Goal: Task Accomplishment & Management: Use online tool/utility

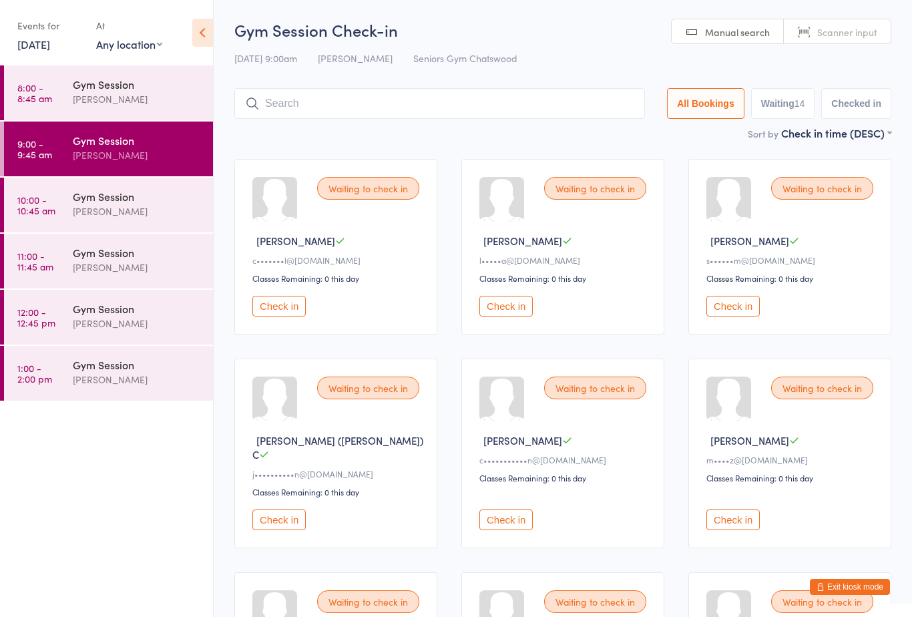
click at [505, 520] on button "Check in" at bounding box center [506, 520] width 53 height 21
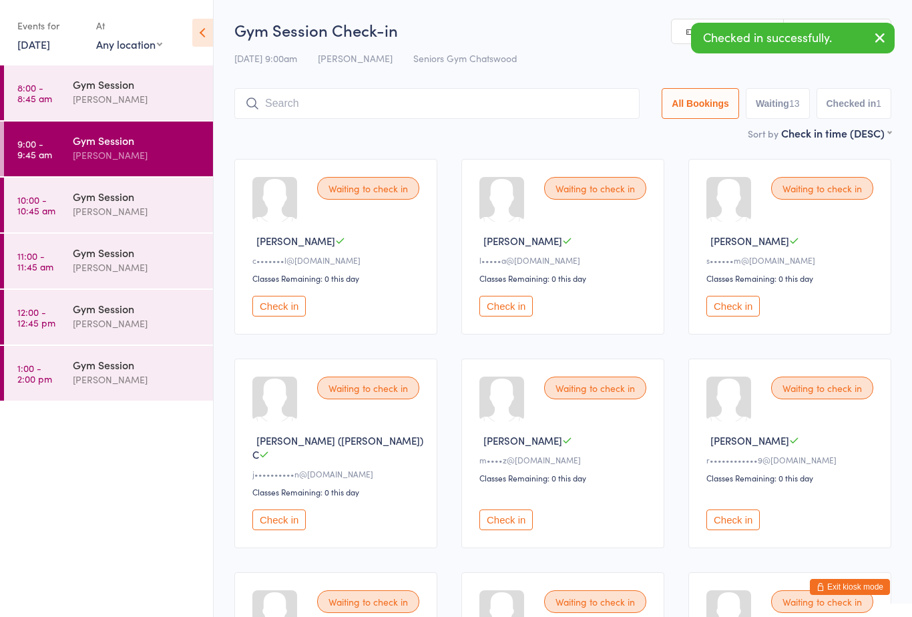
click at [510, 510] on button "Check in" at bounding box center [506, 520] width 53 height 21
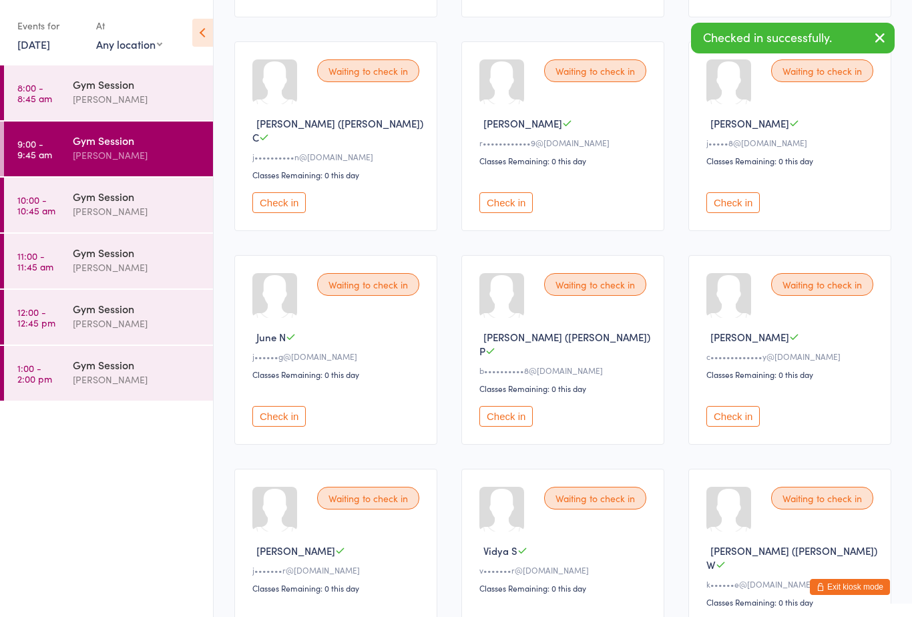
scroll to position [321, 0]
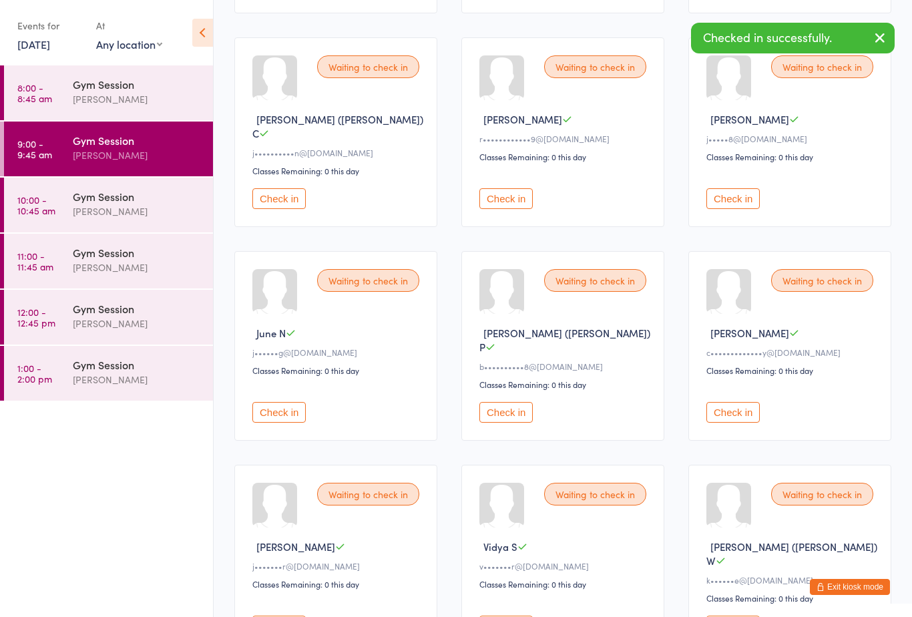
click at [281, 402] on button "Check in" at bounding box center [279, 412] width 53 height 21
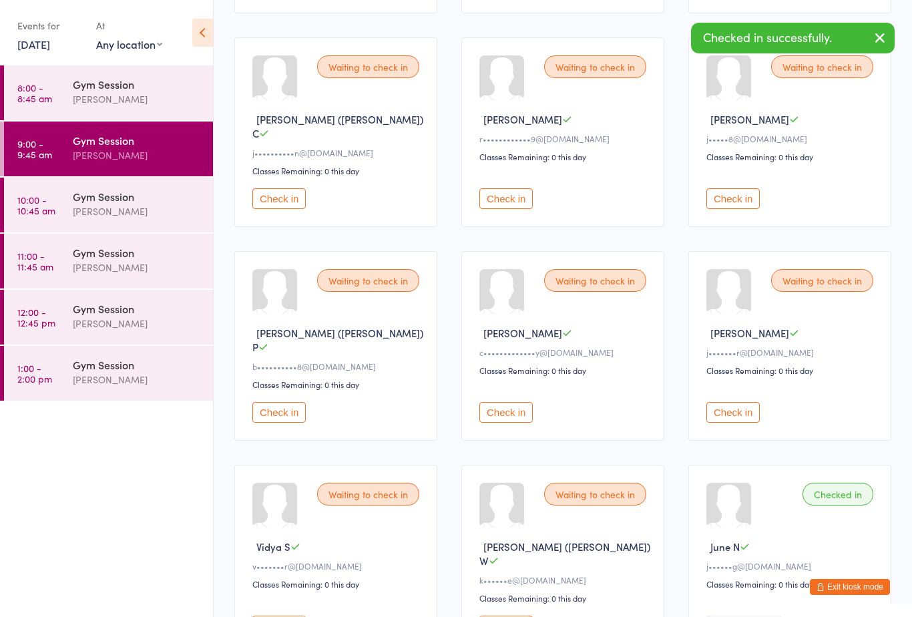
click at [506, 402] on button "Check in" at bounding box center [506, 412] width 53 height 21
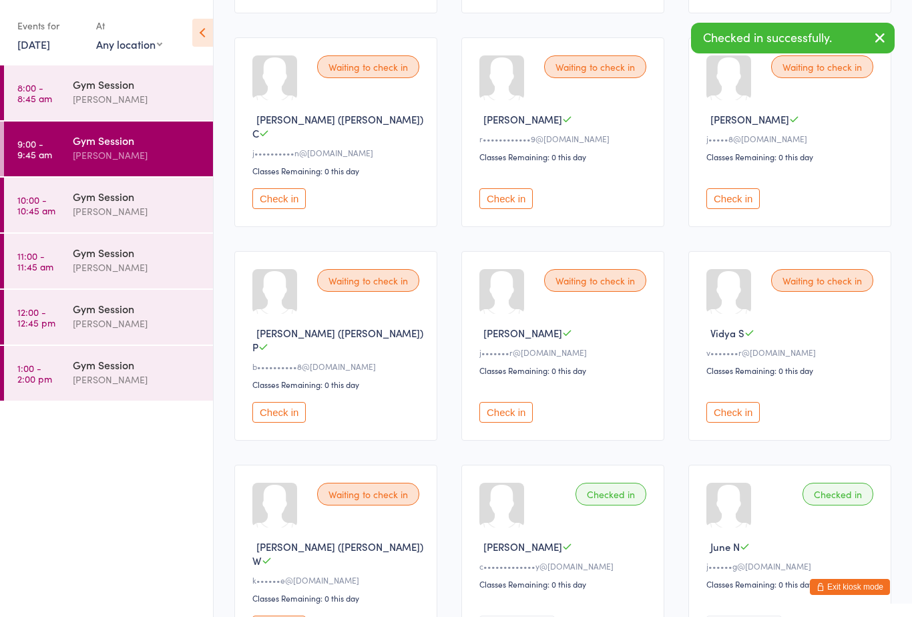
click at [290, 405] on button "Check in" at bounding box center [279, 412] width 53 height 21
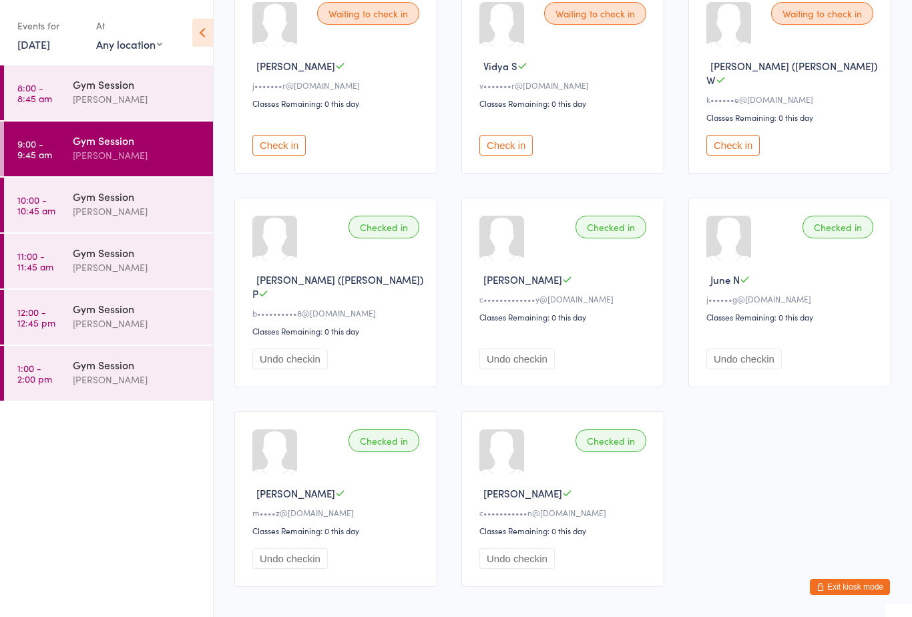
scroll to position [590, 0]
click at [609, 428] on div "Checked in" at bounding box center [611, 439] width 71 height 23
click at [607, 428] on div "Checked in" at bounding box center [611, 439] width 71 height 23
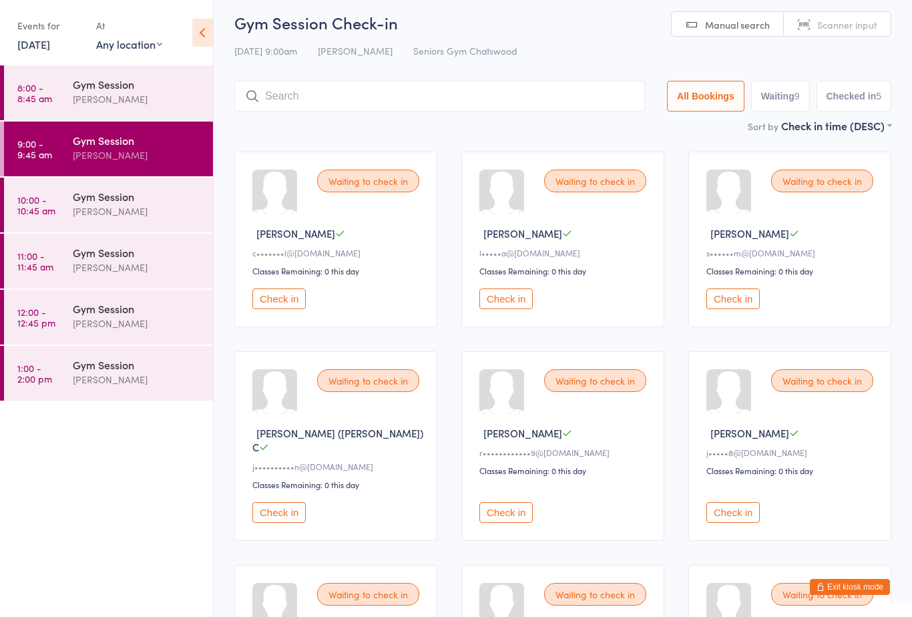
scroll to position [0, 0]
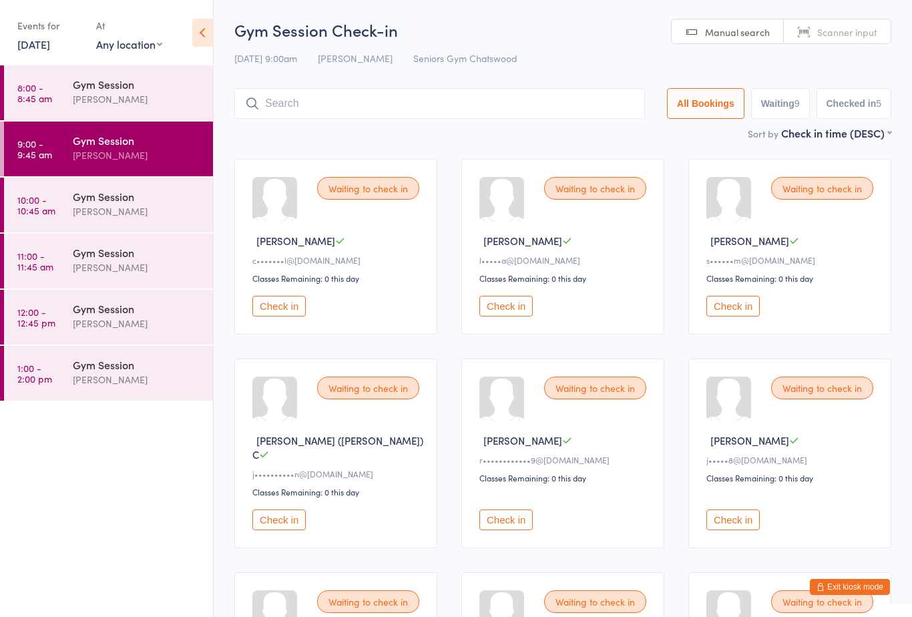
click at [288, 317] on button "Check in" at bounding box center [279, 306] width 53 height 21
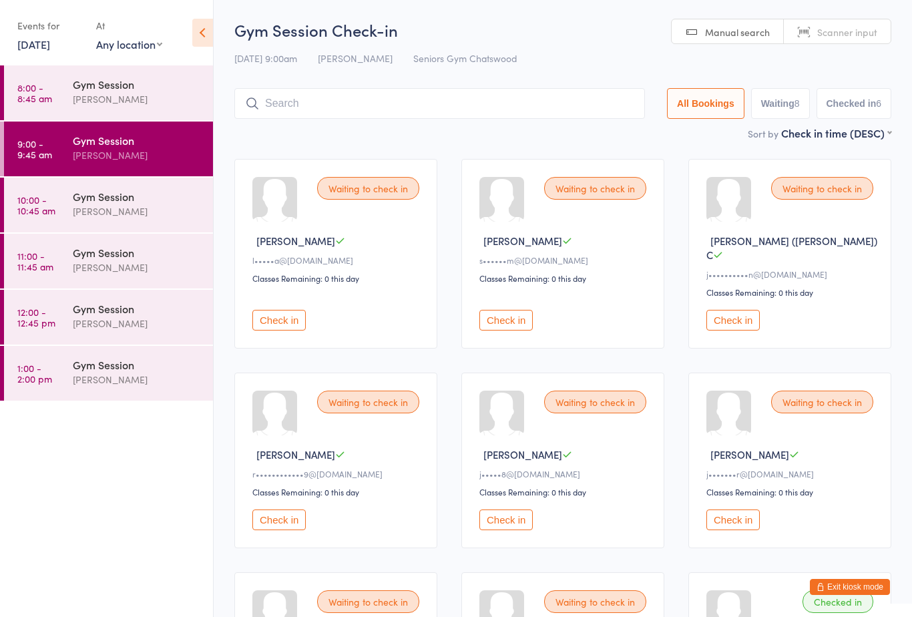
click at [729, 514] on button "Check in" at bounding box center [733, 520] width 53 height 21
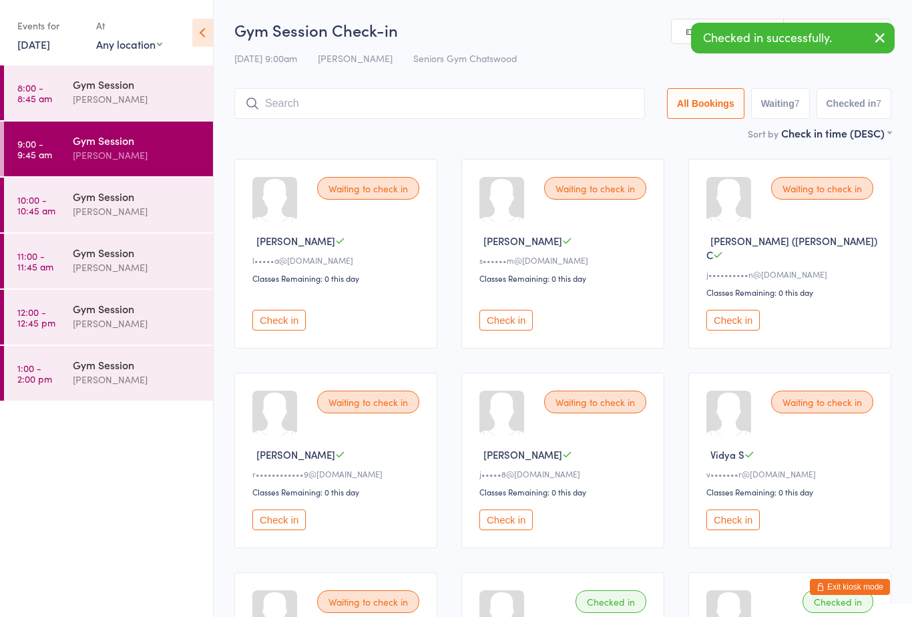
click at [731, 527] on button "Check in" at bounding box center [733, 520] width 53 height 21
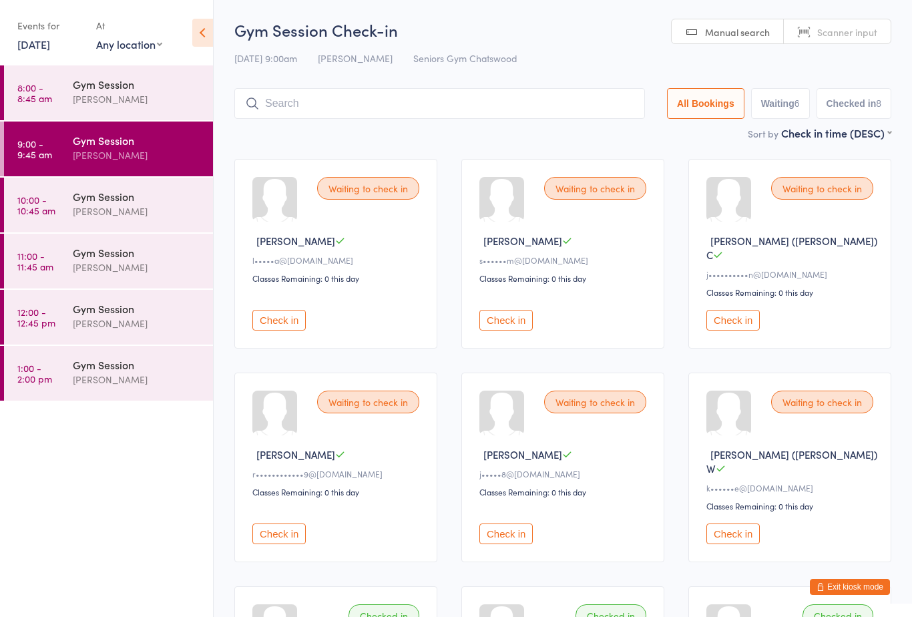
click at [259, 524] on button "Check in" at bounding box center [279, 534] width 53 height 21
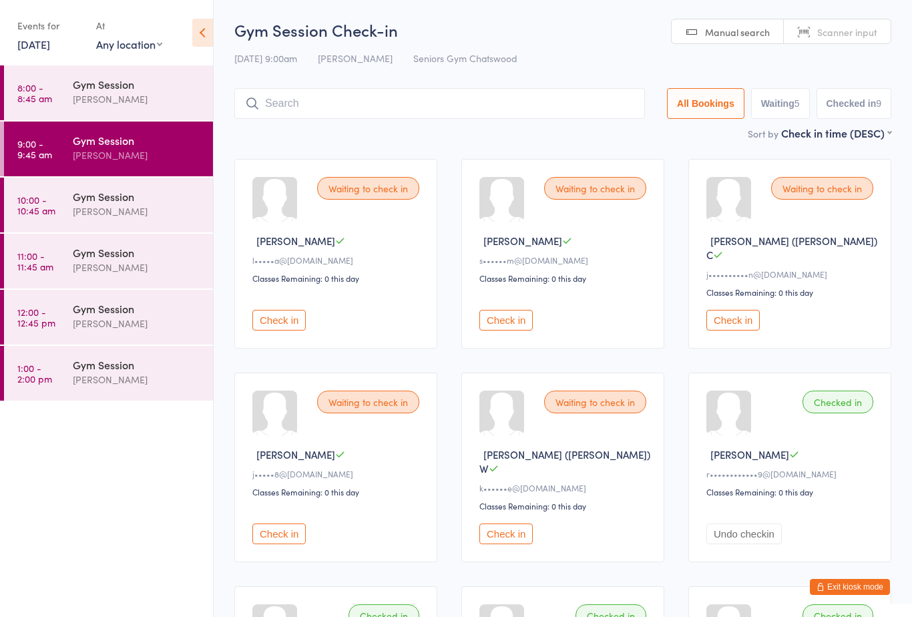
click at [513, 524] on button "Check in" at bounding box center [506, 534] width 53 height 21
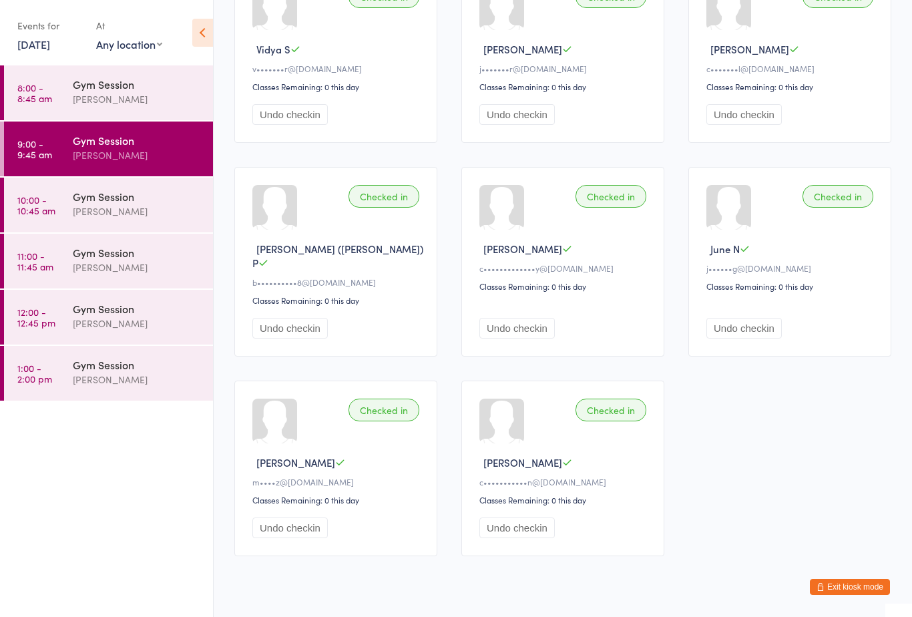
scroll to position [619, 0]
click at [615, 186] on div "Checked in" at bounding box center [611, 197] width 71 height 23
click at [612, 186] on div "Checked in" at bounding box center [611, 197] width 71 height 23
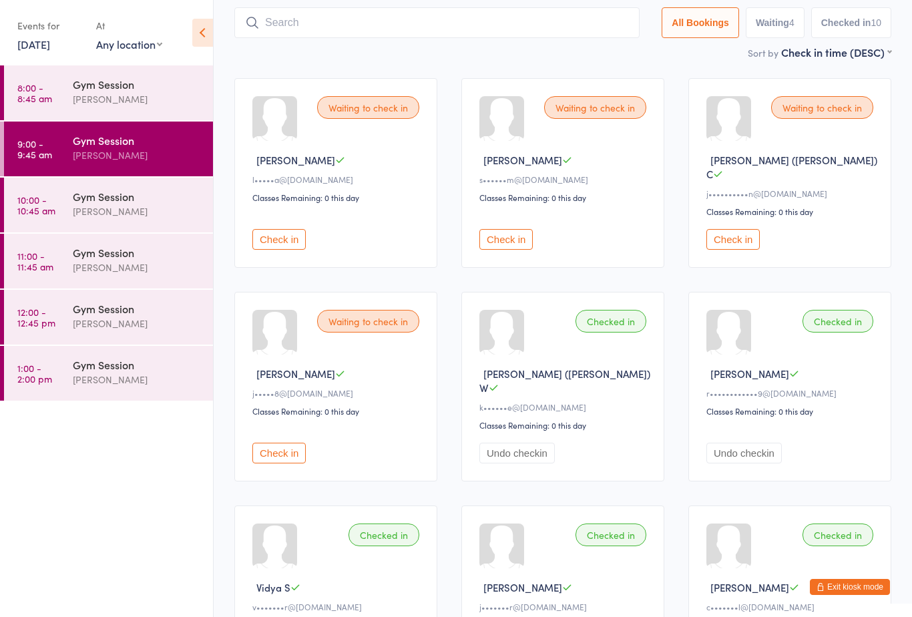
scroll to position [78, 0]
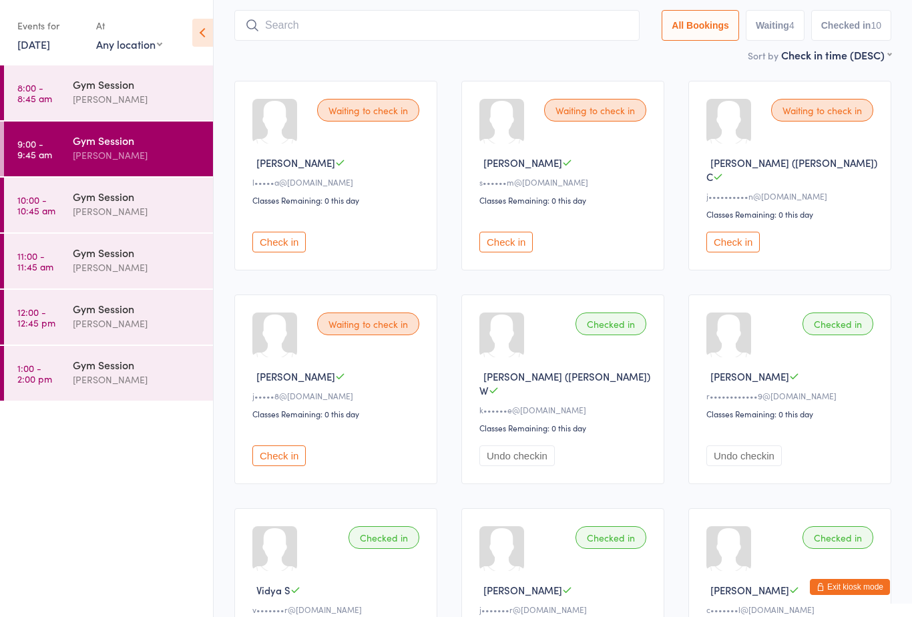
click at [288, 238] on button "Check in" at bounding box center [279, 242] width 53 height 21
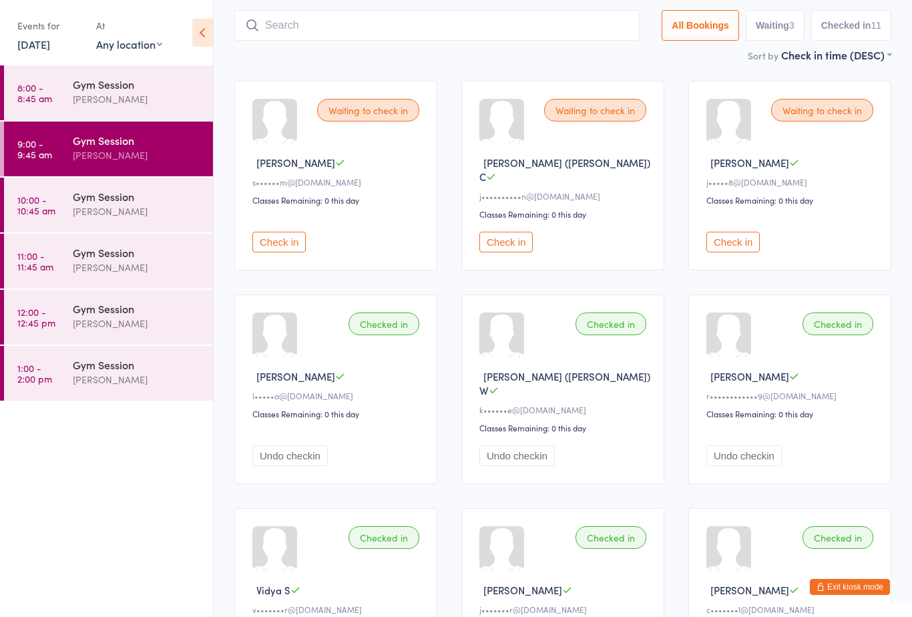
click at [710, 244] on button "Check in" at bounding box center [733, 242] width 53 height 21
click at [488, 313] on div at bounding box center [502, 335] width 45 height 45
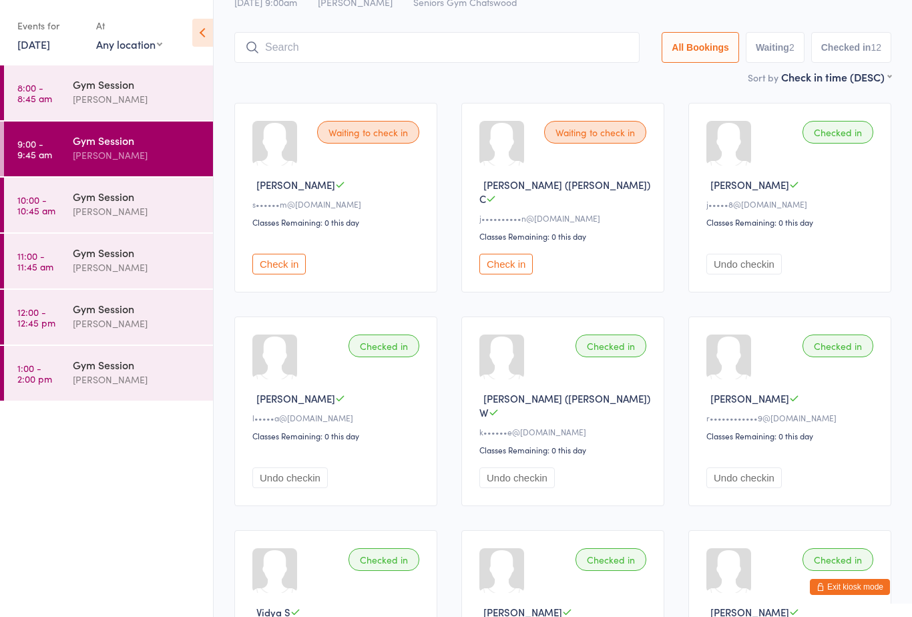
scroll to position [0, 0]
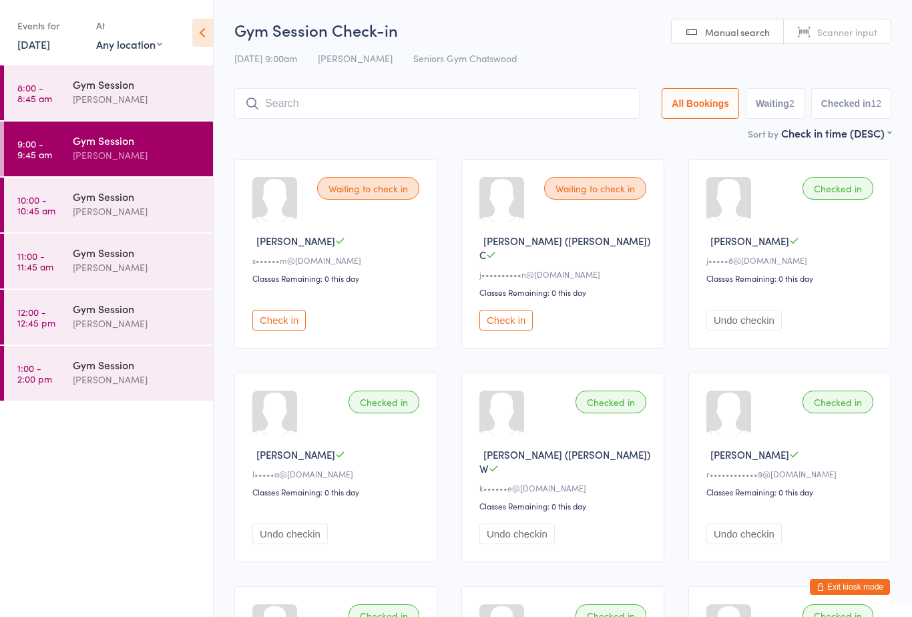
click at [516, 313] on button "Check in" at bounding box center [506, 320] width 53 height 21
click at [277, 310] on button "Check in" at bounding box center [279, 320] width 53 height 21
